Goal: Transaction & Acquisition: Purchase product/service

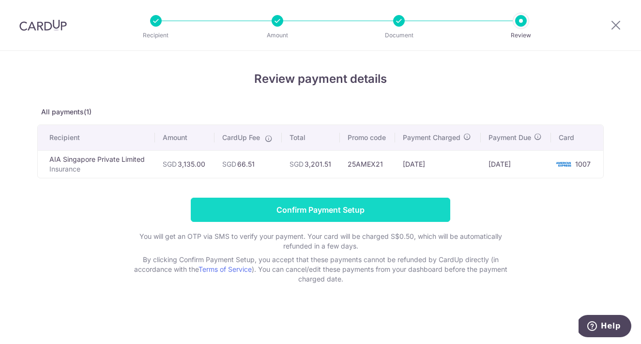
click at [311, 209] on input "Confirm Payment Setup" at bounding box center [320, 209] width 259 height 24
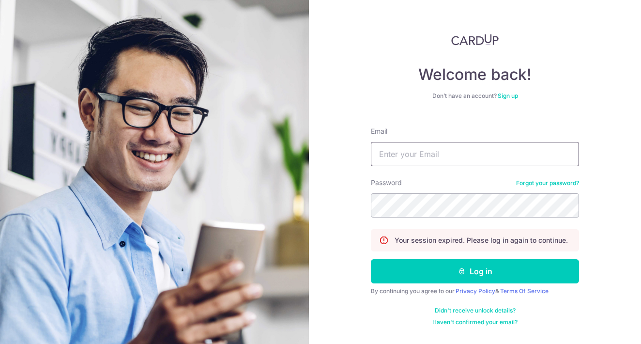
type input "[EMAIL_ADDRESS][DOMAIN_NAME]"
click at [475, 271] on button "Log in" at bounding box center [475, 271] width 208 height 24
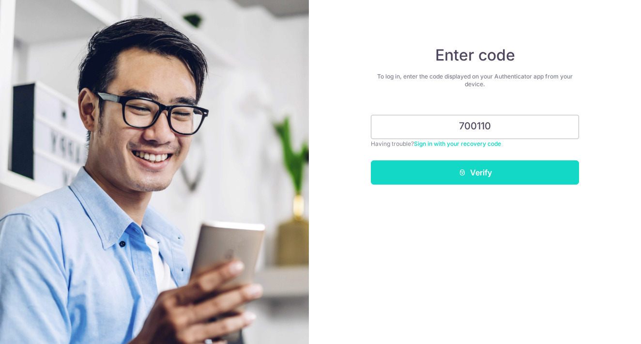
type input "700110"
click at [509, 176] on button "Verify" at bounding box center [475, 172] width 208 height 24
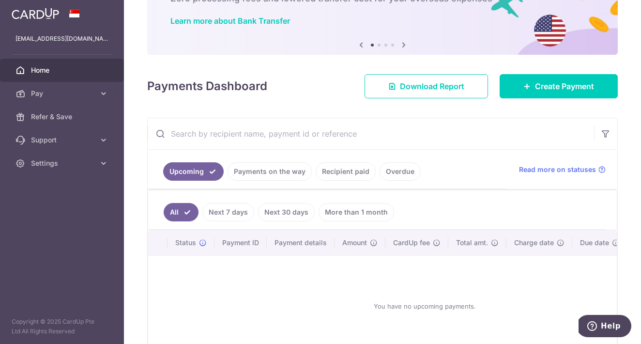
click at [277, 167] on link "Payments on the way" at bounding box center [269, 171] width 84 height 18
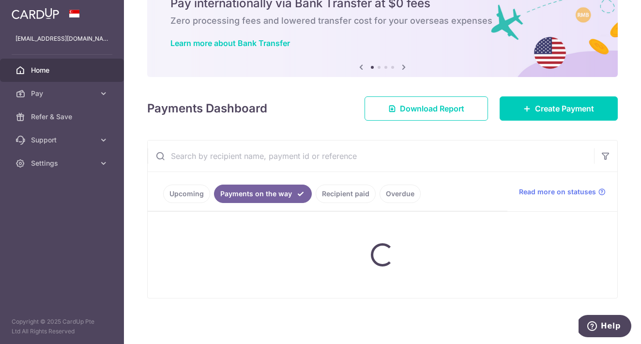
scroll to position [47, 0]
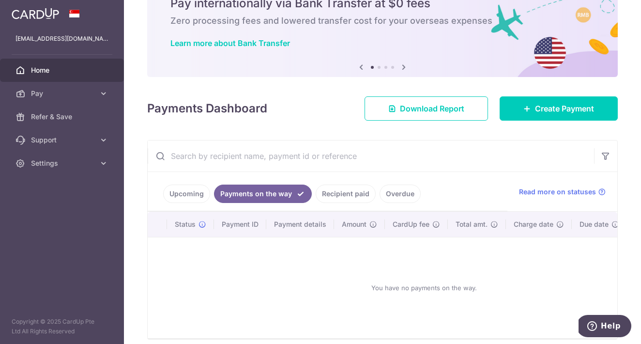
click at [354, 195] on link "Recipient paid" at bounding box center [345, 193] width 60 height 18
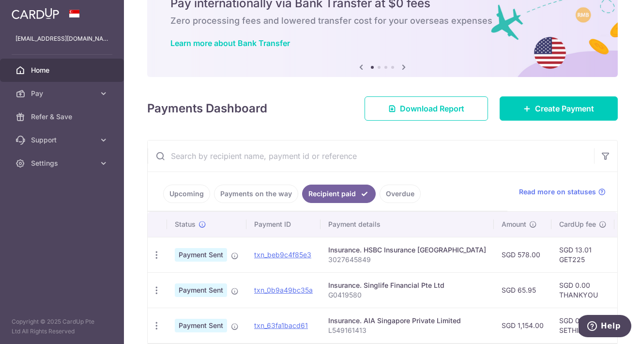
click at [396, 196] on link "Overdue" at bounding box center [399, 193] width 41 height 18
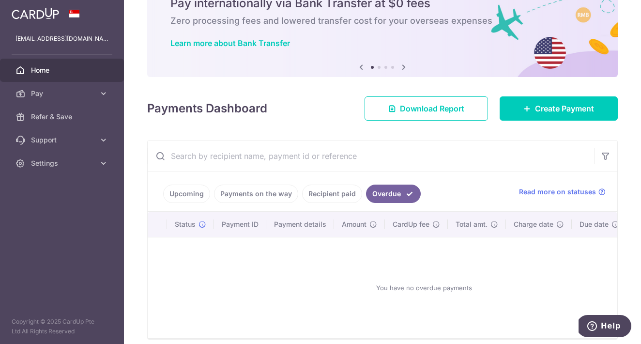
click at [330, 203] on ul "Upcoming Payments on the way Recipient paid Overdue" at bounding box center [327, 191] width 359 height 39
click at [330, 198] on link "Recipient paid" at bounding box center [332, 193] width 60 height 18
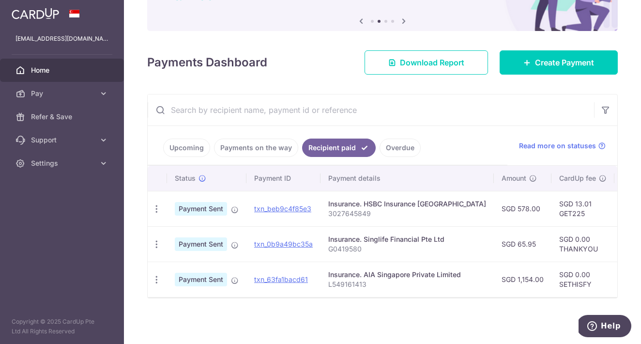
scroll to position [0, 0]
click at [101, 95] on icon at bounding box center [104, 94] width 10 height 10
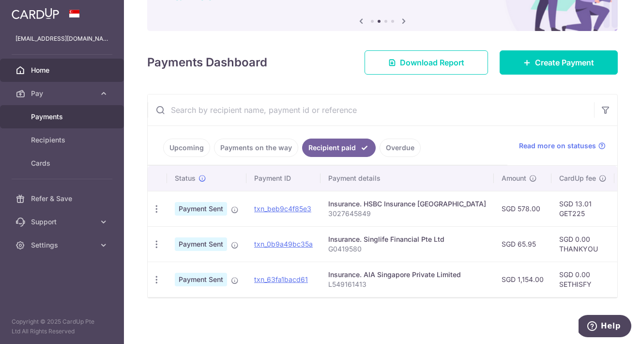
click at [63, 116] on span "Payments" at bounding box center [63, 117] width 64 height 10
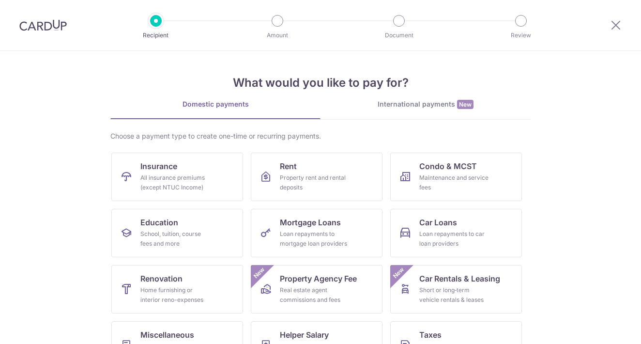
click at [200, 177] on div "All insurance premiums (except NTUC Income)" at bounding box center [175, 182] width 70 height 19
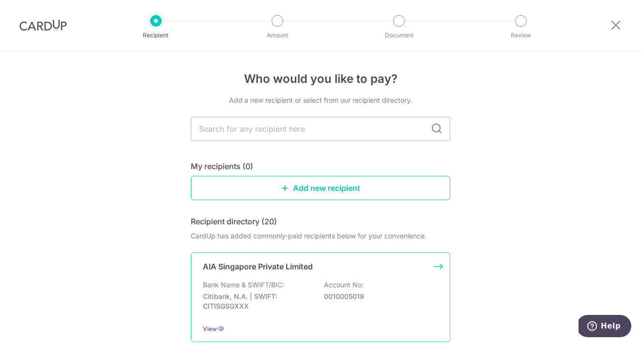
click at [300, 291] on div "Bank Name & SWIFT/BIC: Citibank, N.A. | SWIFT: CITISGSGXXX Account No: 00100050…" at bounding box center [320, 298] width 235 height 36
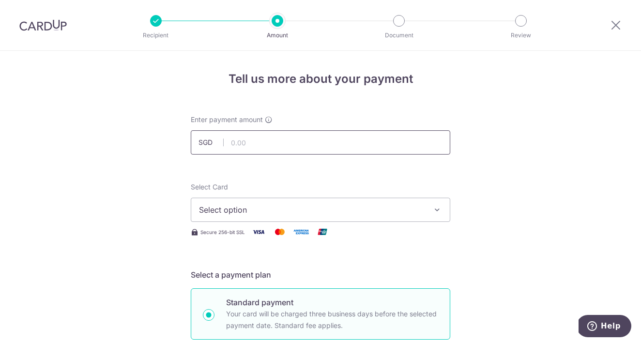
click at [286, 145] on input "text" at bounding box center [320, 142] width 259 height 24
type input "3,135.00"
click at [418, 218] on button "Select option" at bounding box center [320, 209] width 259 height 24
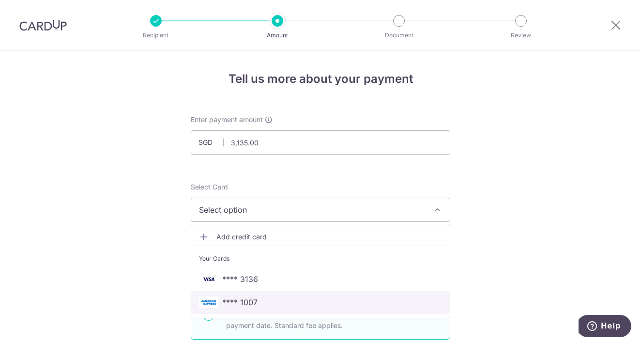
click at [238, 304] on span "**** 1007" at bounding box center [239, 302] width 35 height 12
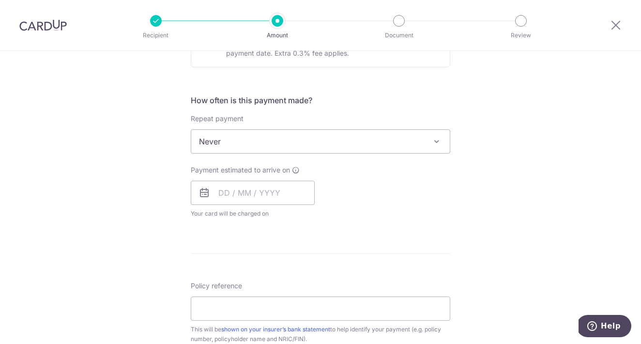
scroll to position [337, 0]
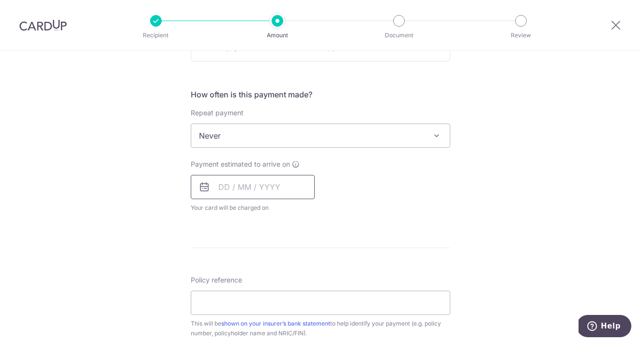
click at [297, 189] on input "text" at bounding box center [253, 187] width 124 height 24
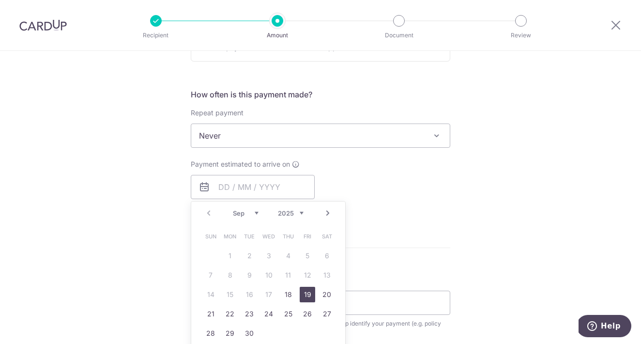
click at [304, 294] on link "19" at bounding box center [306, 293] width 15 height 15
type input "[DATE]"
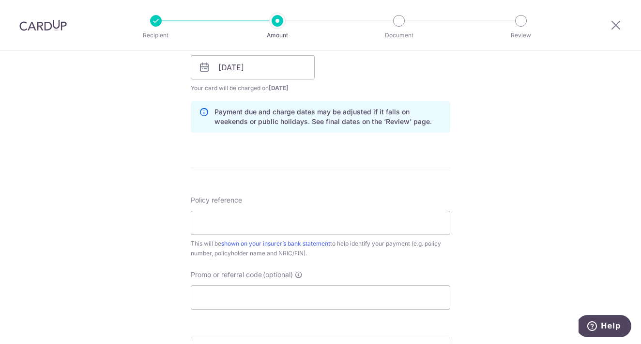
scroll to position [481, 0]
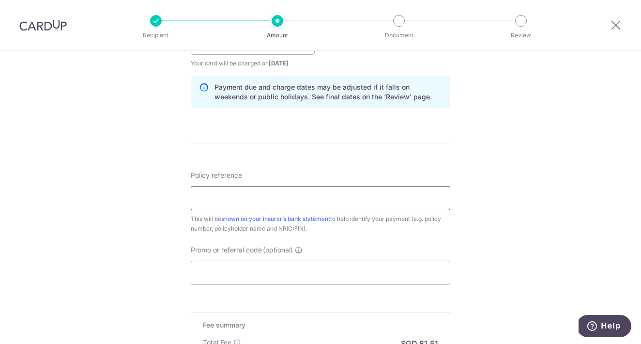
click at [378, 205] on input "Policy reference" at bounding box center [320, 198] width 259 height 24
type input "L549161413"
click at [368, 274] on input "Promo or referral code (optional)" at bounding box center [320, 272] width 259 height 24
click at [215, 267] on input "Promo or referral code (optional)" at bounding box center [320, 272] width 259 height 24
paste input "25AMEX21"
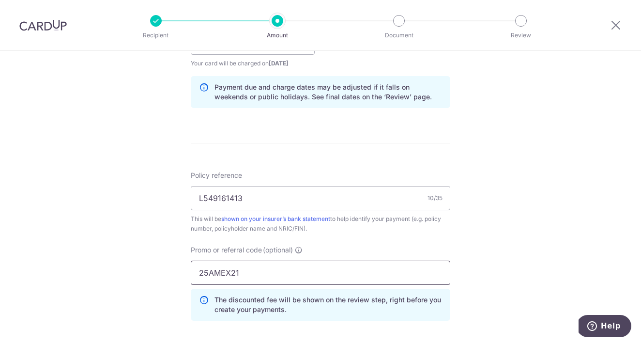
type input "25AMEX21"
click at [471, 252] on div "Tell us more about your payment Enter payment amount SGD 3,135.00 3135.00 Selec…" at bounding box center [320, 49] width 641 height 958
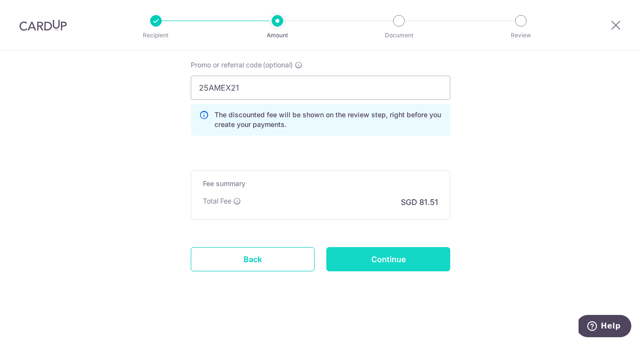
scroll to position [666, 0]
click at [401, 257] on input "Continue" at bounding box center [388, 259] width 124 height 24
type input "Create Schedule"
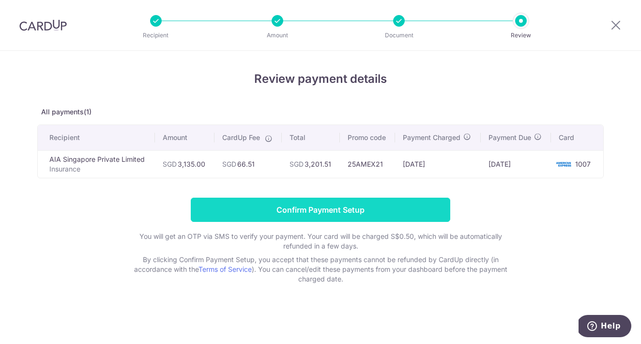
click at [400, 212] on input "Confirm Payment Setup" at bounding box center [320, 209] width 259 height 24
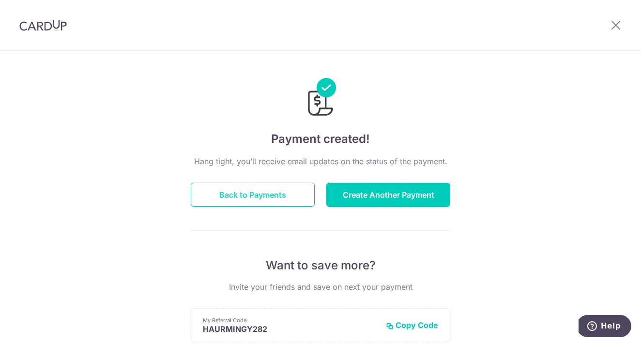
click at [257, 194] on button "Back to Payments" at bounding box center [253, 194] width 124 height 24
